Goal: Task Accomplishment & Management: Complete application form

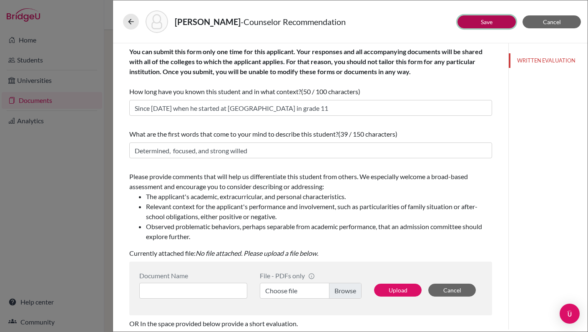
click at [494, 22] on button "Save" at bounding box center [486, 21] width 58 height 13
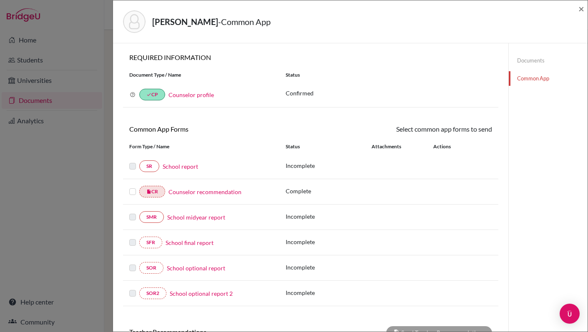
click at [192, 168] on link "School report" at bounding box center [180, 166] width 35 height 9
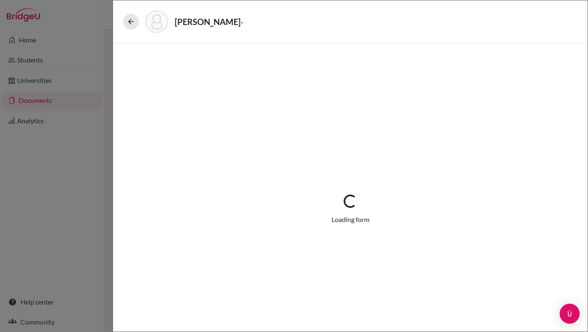
select select "2"
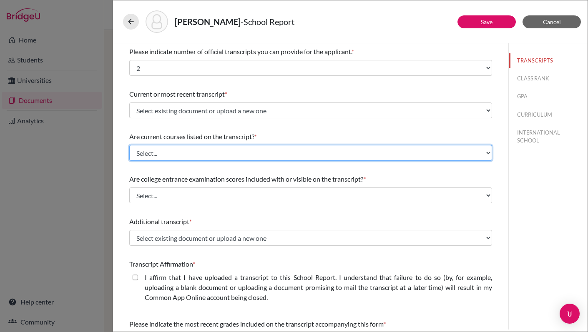
click at [346, 159] on select "Select... Yes No" at bounding box center [310, 153] width 363 height 16
select select "0"
click at [129, 145] on select "Select... Yes No" at bounding box center [310, 153] width 363 height 16
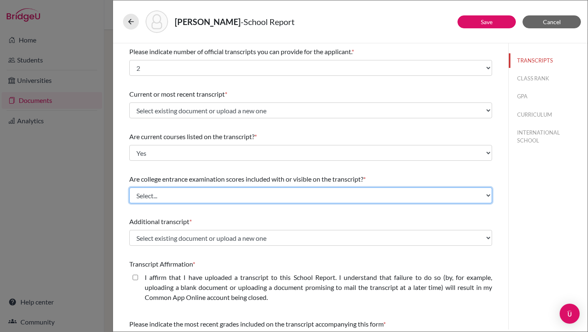
click at [319, 196] on select "Select... Yes No" at bounding box center [310, 196] width 363 height 16
select select "1"
click at [129, 188] on select "Select... Yes No" at bounding box center [310, 196] width 363 height 16
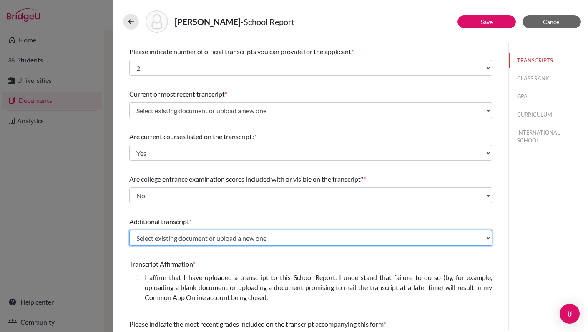
click at [304, 241] on select "Select existing document or upload a new one Transfer Transcript 9-10 Upload Ne…" at bounding box center [310, 238] width 363 height 16
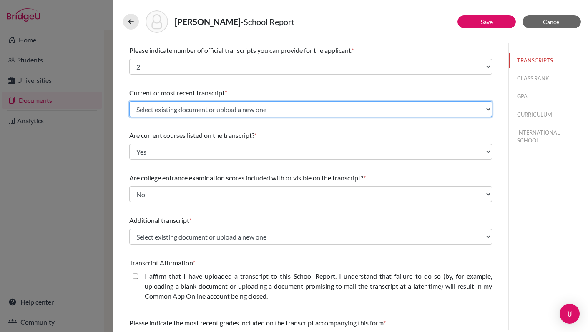
click at [309, 111] on select "Select existing document or upload a new one Transfer Transcript 9-10 Upload Ne…" at bounding box center [310, 109] width 363 height 16
click at [129, 101] on select "Select existing document or upload a new one Transfer Transcript 9-10 Upload Ne…" at bounding box center [310, 109] width 363 height 16
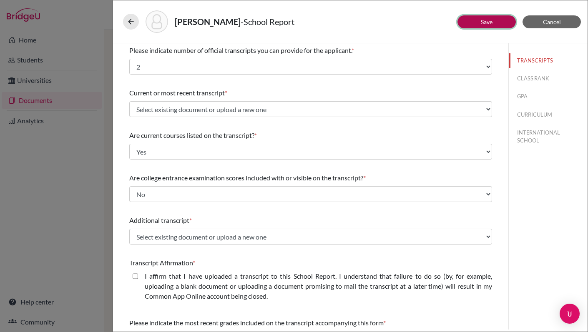
click at [507, 24] on button "Save" at bounding box center [486, 21] width 58 height 13
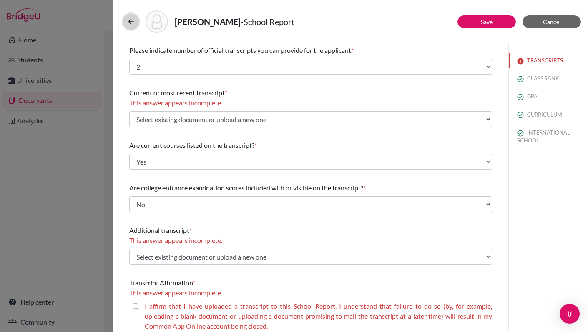
click at [129, 24] on icon at bounding box center [131, 22] width 8 height 8
